Goal: Task Accomplishment & Management: Use online tool/utility

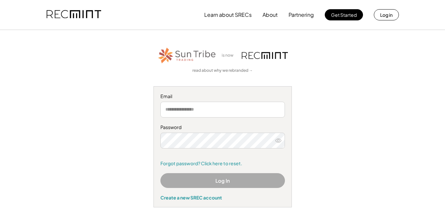
click at [245, 112] on input "email" at bounding box center [222, 110] width 125 height 16
type input "**********"
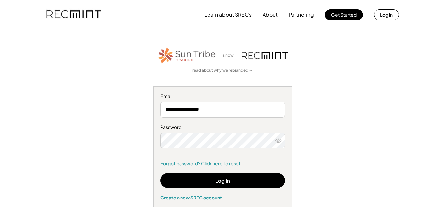
scroll to position [33, 0]
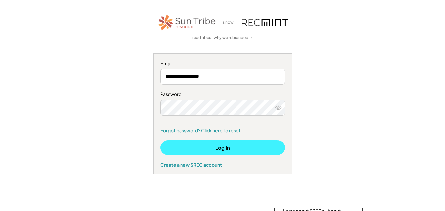
click at [232, 146] on button "Log In" at bounding box center [222, 147] width 125 height 15
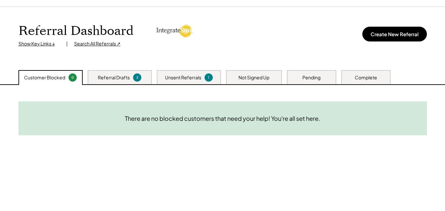
scroll to position [33, 0]
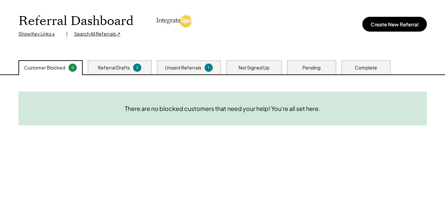
click at [142, 68] on div "Referral Drafts 2" at bounding box center [120, 67] width 64 height 14
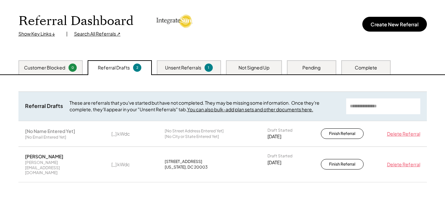
click at [202, 67] on div "Unsent Referrals 1" at bounding box center [189, 67] width 64 height 14
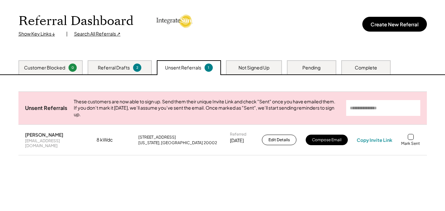
click at [267, 73] on div "Not Signed Up" at bounding box center [254, 67] width 56 height 14
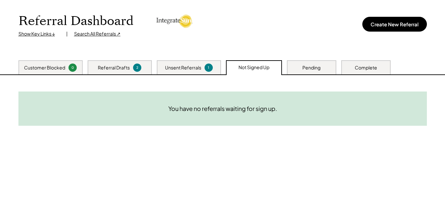
click at [344, 73] on div "Complete" at bounding box center [365, 67] width 49 height 14
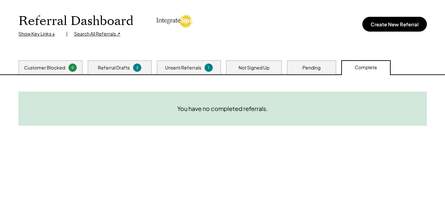
scroll to position [0, 0]
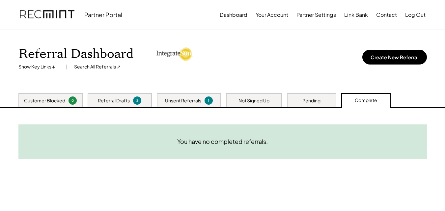
click at [91, 71] on div "Referral Dashboard Show Key Links ↓ | Search All Referrals ↗ Create New Referral" at bounding box center [223, 61] width 422 height 63
click at [98, 69] on div "Search All Referrals ↗" at bounding box center [97, 67] width 46 height 7
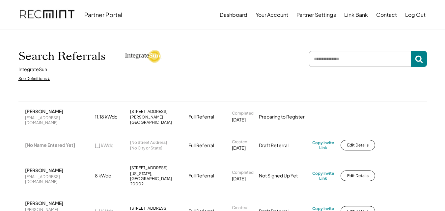
click at [43, 77] on div "See Definitions ↓" at bounding box center [34, 79] width 32 height 6
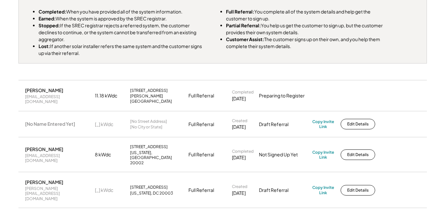
scroll to position [99, 0]
